Goal: Information Seeking & Learning: Learn about a topic

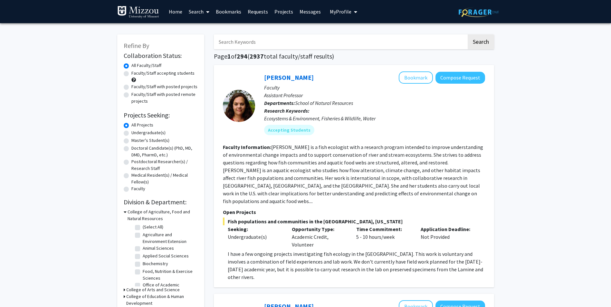
click at [307, 13] on link "Messages" at bounding box center [310, 11] width 28 height 23
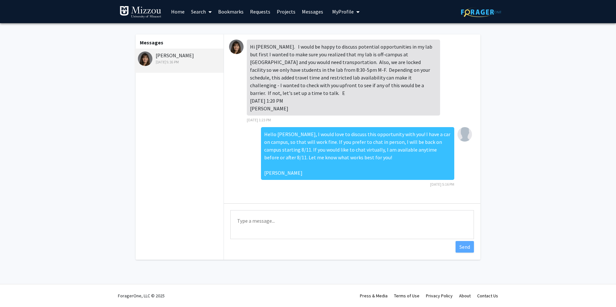
click at [180, 13] on link "Home" at bounding box center [178, 11] width 20 height 23
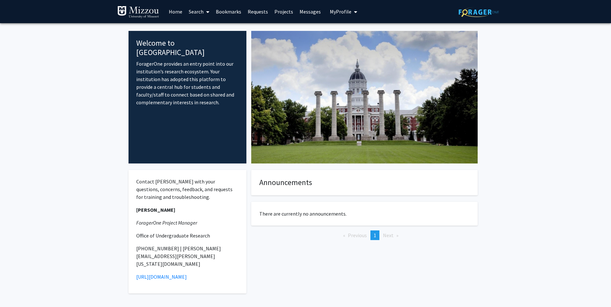
click at [198, 11] on link "Search" at bounding box center [199, 11] width 27 height 23
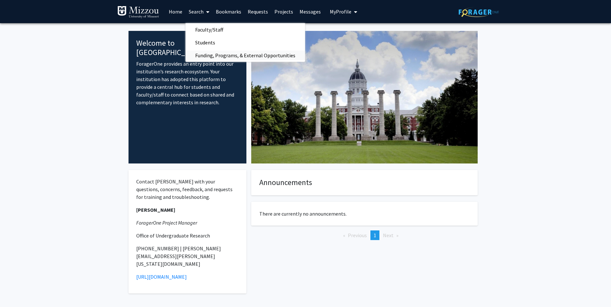
click at [216, 53] on span "Funding, Programs, & External Opportunities" at bounding box center [246, 55] width 120 height 13
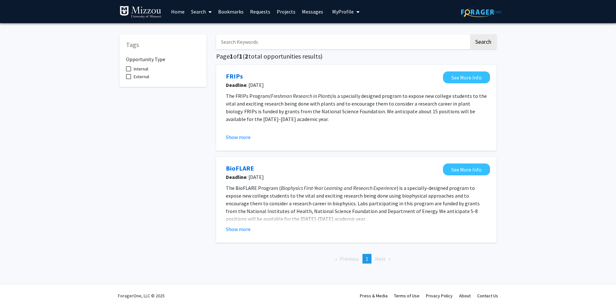
click at [205, 12] on link "Search" at bounding box center [201, 11] width 27 height 23
click at [209, 33] on span "Faculty/Staff" at bounding box center [211, 29] width 47 height 13
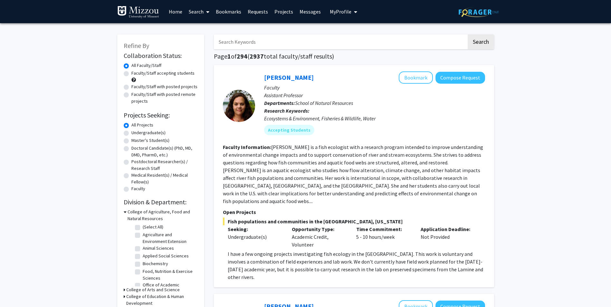
click at [170, 74] on label "Faculty/Staff accepting students" at bounding box center [162, 73] width 63 height 7
click at [136, 74] on input "Faculty/Staff accepting students" at bounding box center [133, 72] width 4 height 4
radio input "true"
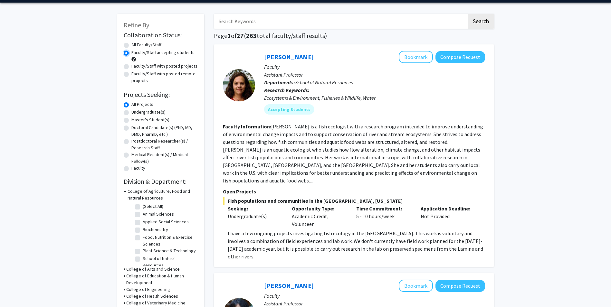
scroll to position [32, 0]
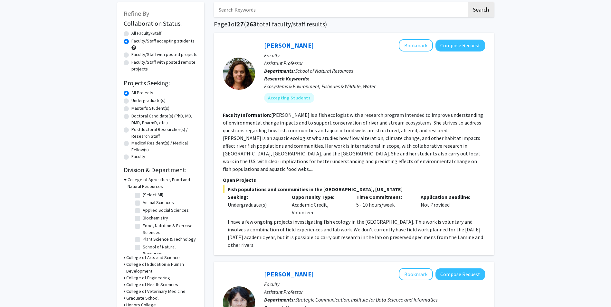
click at [158, 102] on label "Undergraduate(s)" at bounding box center [148, 100] width 34 height 7
click at [136, 101] on input "Undergraduate(s)" at bounding box center [133, 99] width 4 height 4
radio input "true"
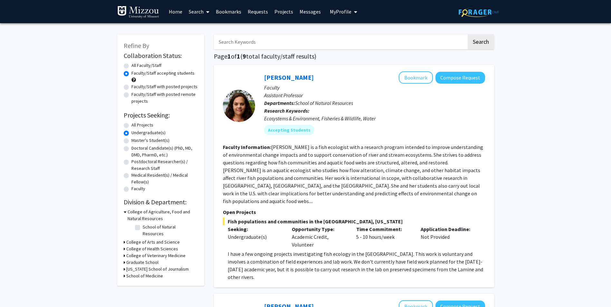
click at [166, 86] on label "Faculty/Staff with posted projects" at bounding box center [164, 86] width 66 height 7
click at [136, 86] on input "Faculty/Staff with posted projects" at bounding box center [133, 85] width 4 height 4
radio input "true"
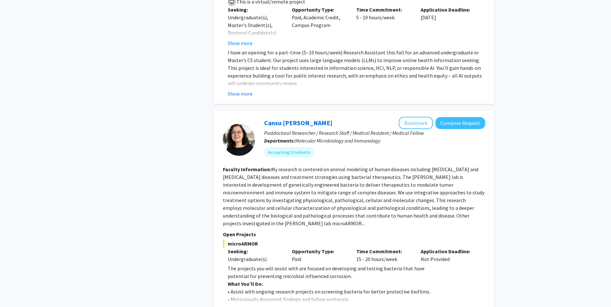
scroll to position [580, 0]
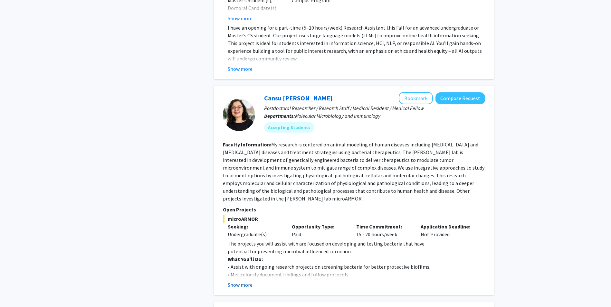
click at [244, 281] on button "Show more" at bounding box center [240, 285] width 25 height 8
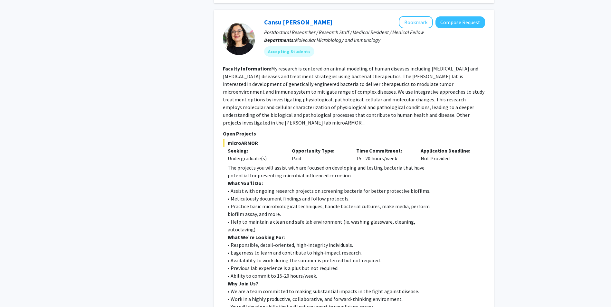
scroll to position [644, 0]
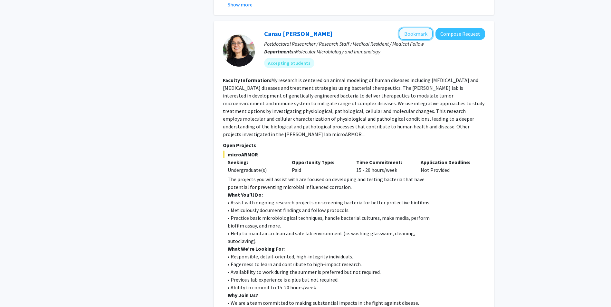
click at [419, 28] on button "Bookmark" at bounding box center [416, 34] width 34 height 12
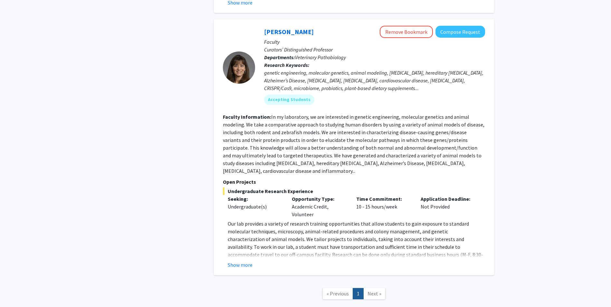
scroll to position [2488, 0]
click at [379, 281] on nav "« Previous 1 Next »" at bounding box center [354, 294] width 280 height 26
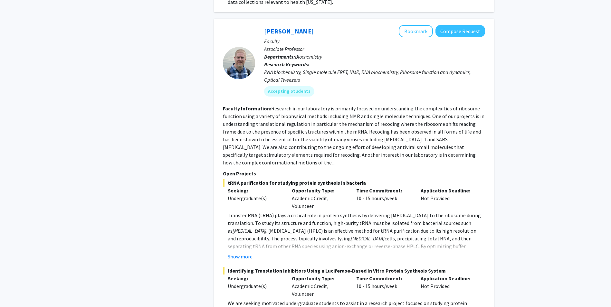
scroll to position [1554, 0]
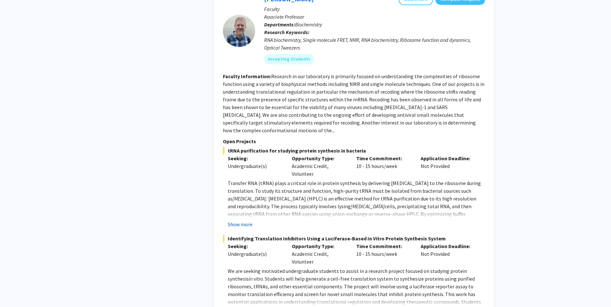
click at [243, 221] on button "Show more" at bounding box center [240, 225] width 25 height 8
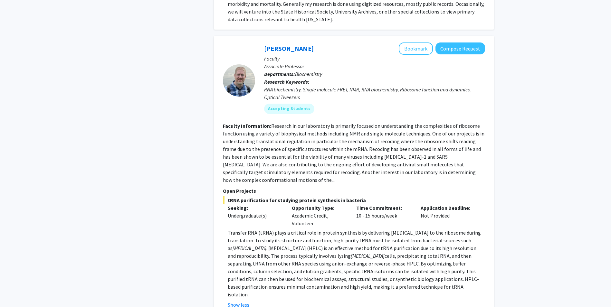
scroll to position [1489, 0]
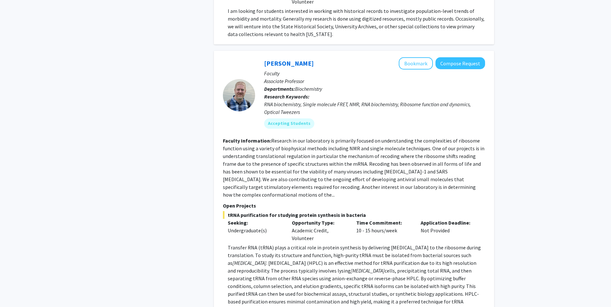
click at [404, 70] on p "Faculty" at bounding box center [374, 74] width 221 height 8
click at [405, 57] on button "Bookmark" at bounding box center [416, 63] width 34 height 12
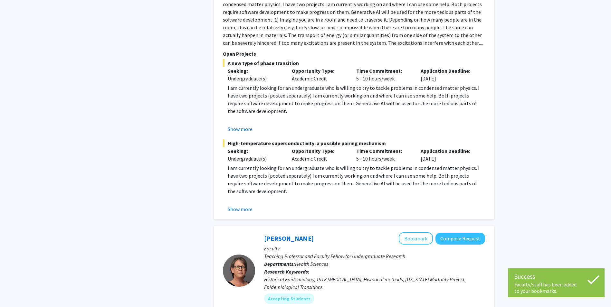
scroll to position [1071, 0]
